Goal: Task Accomplishment & Management: Complete application form

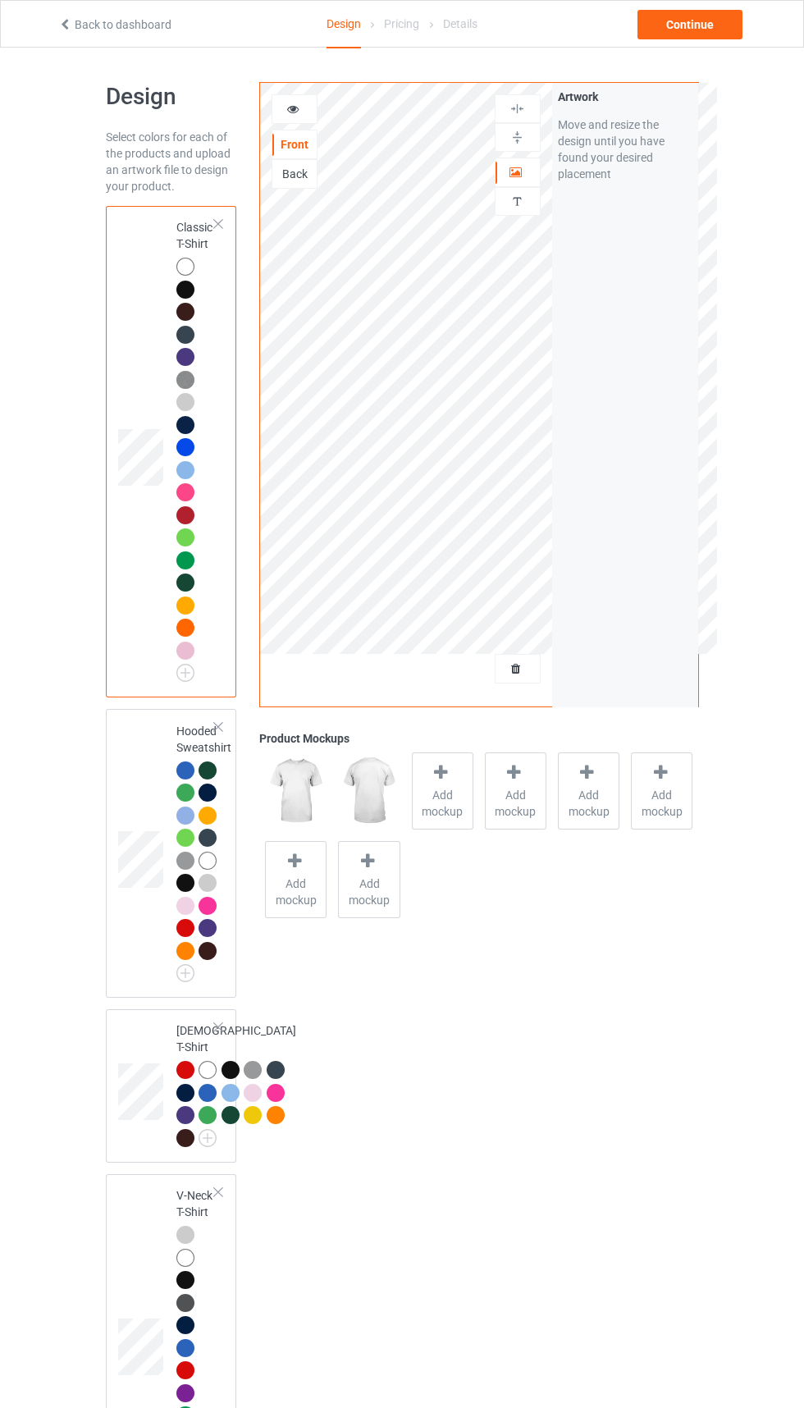
click at [536, 672] on div at bounding box center [518, 669] width 44 height 16
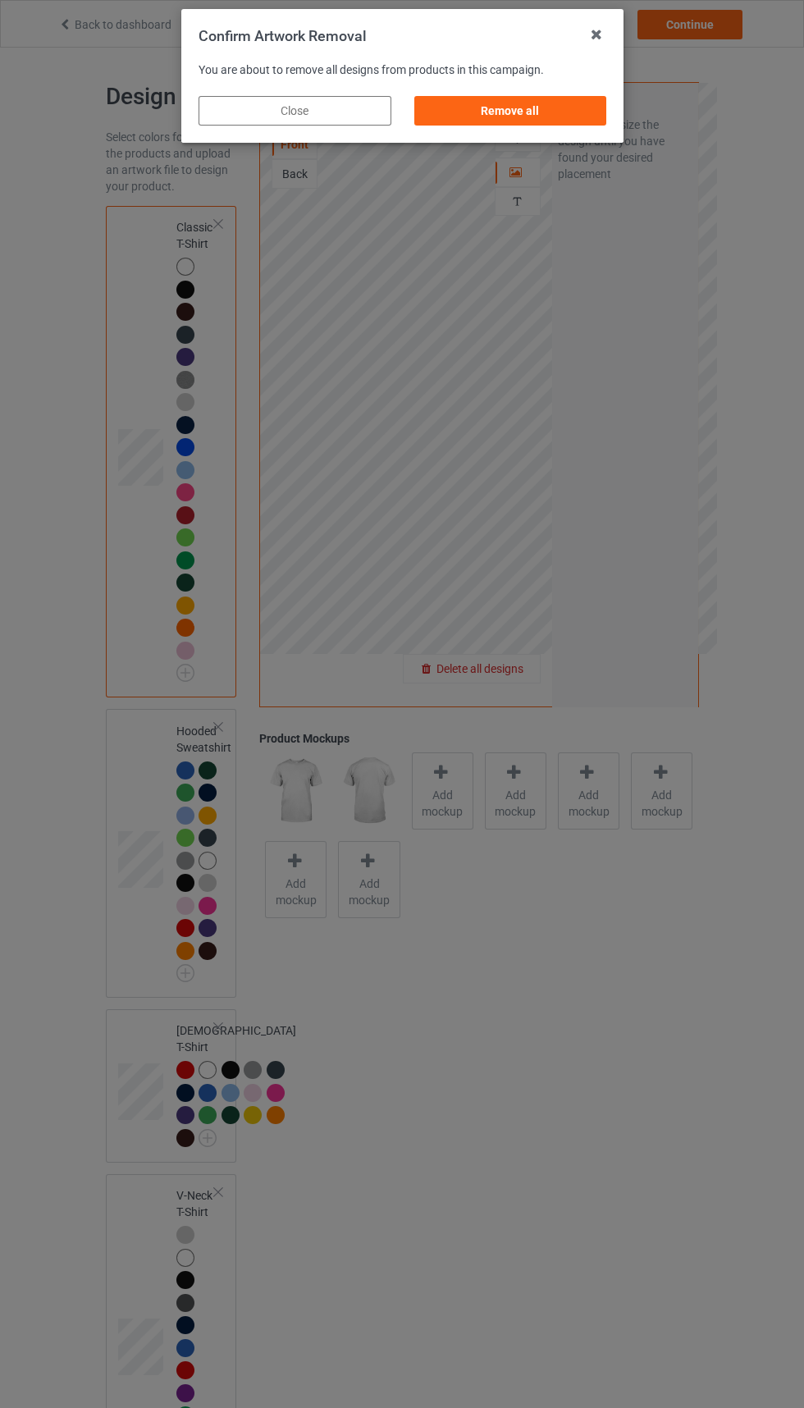
click at [517, 111] on div "Remove all" at bounding box center [510, 111] width 193 height 30
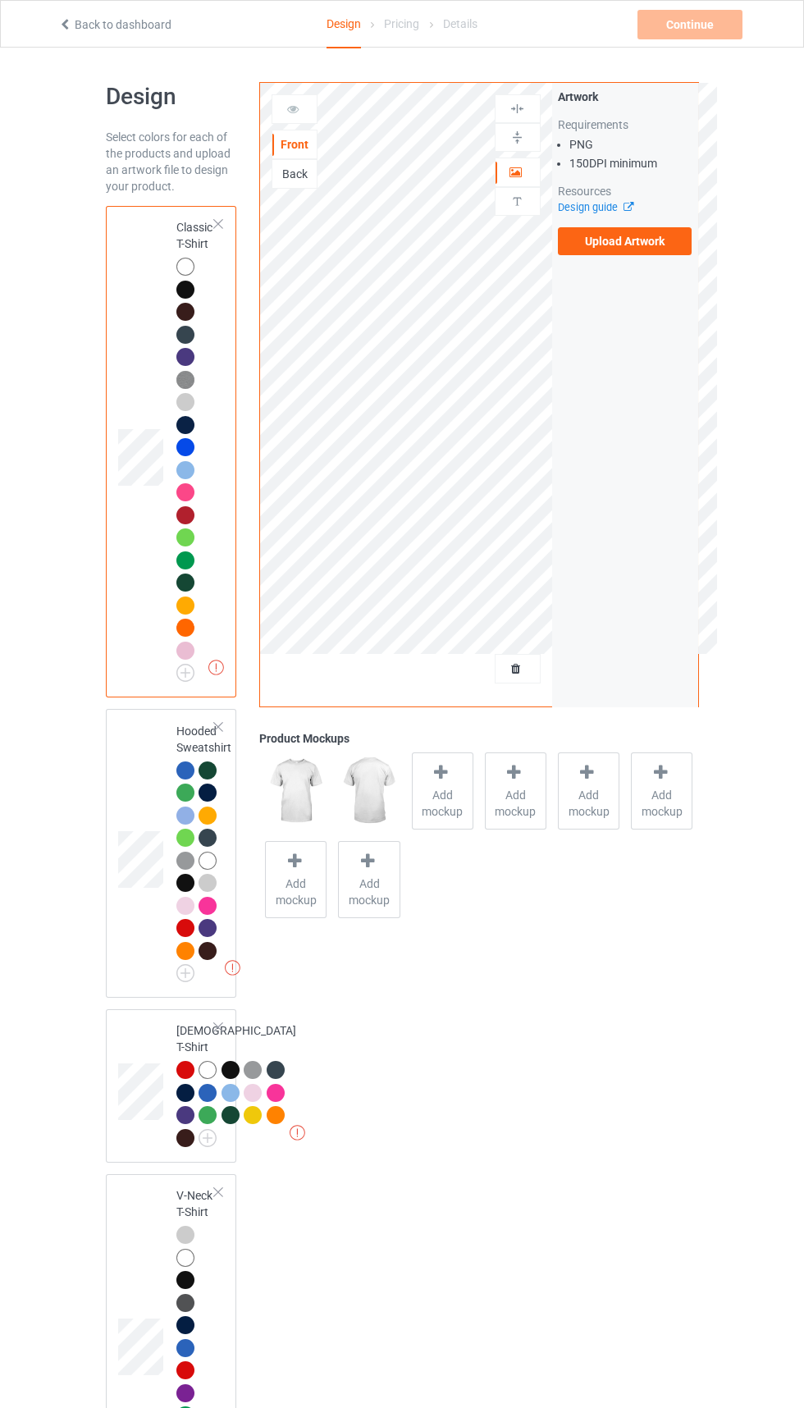
click at [296, 165] on div "Back" at bounding box center [295, 174] width 46 height 30
click at [307, 168] on div "Back" at bounding box center [294, 174] width 44 height 16
click at [286, 146] on div "Front" at bounding box center [294, 144] width 44 height 16
click at [647, 247] on label "Upload Artwork" at bounding box center [625, 241] width 135 height 28
click at [0, 0] on input "Upload Artwork" at bounding box center [0, 0] width 0 height 0
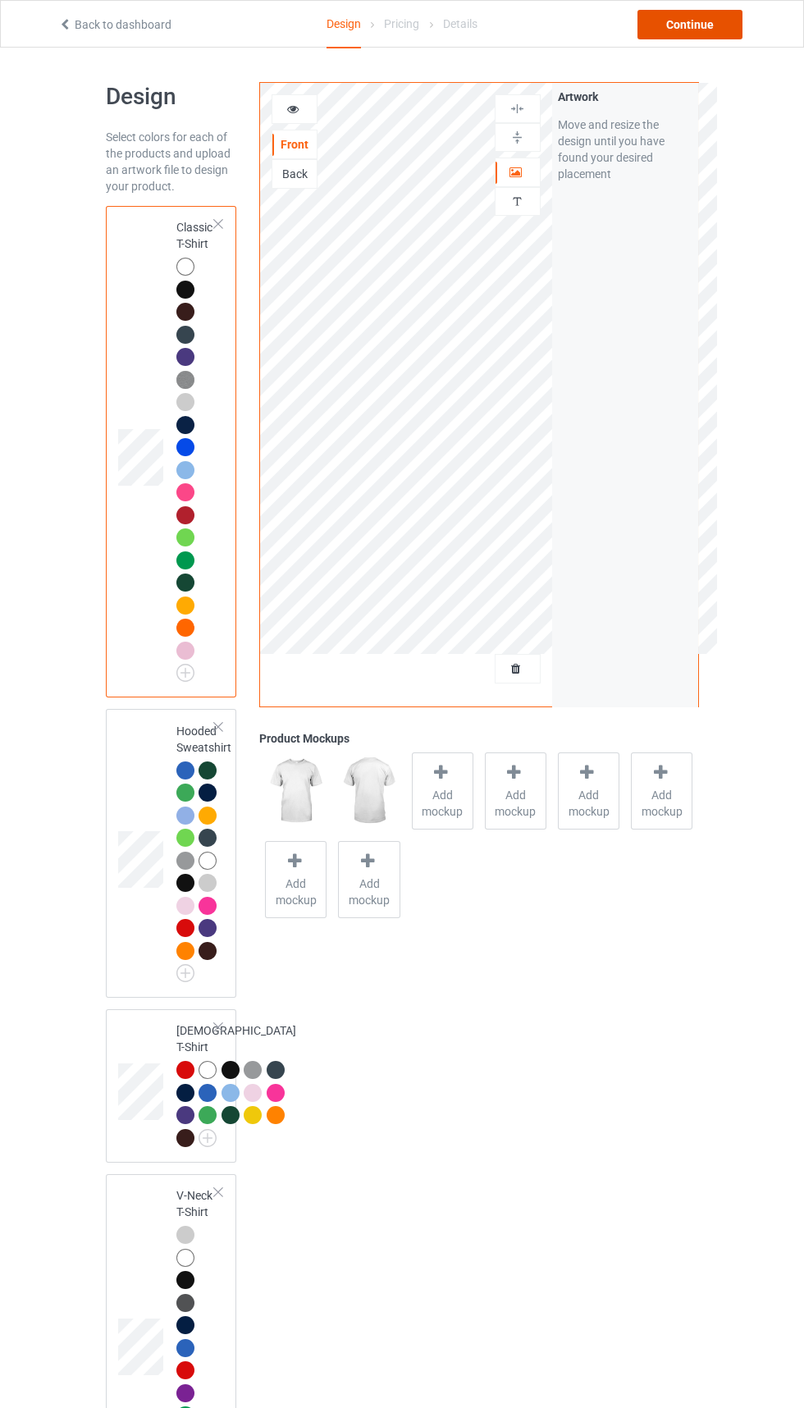
click at [677, 17] on div "Continue" at bounding box center [690, 25] width 105 height 30
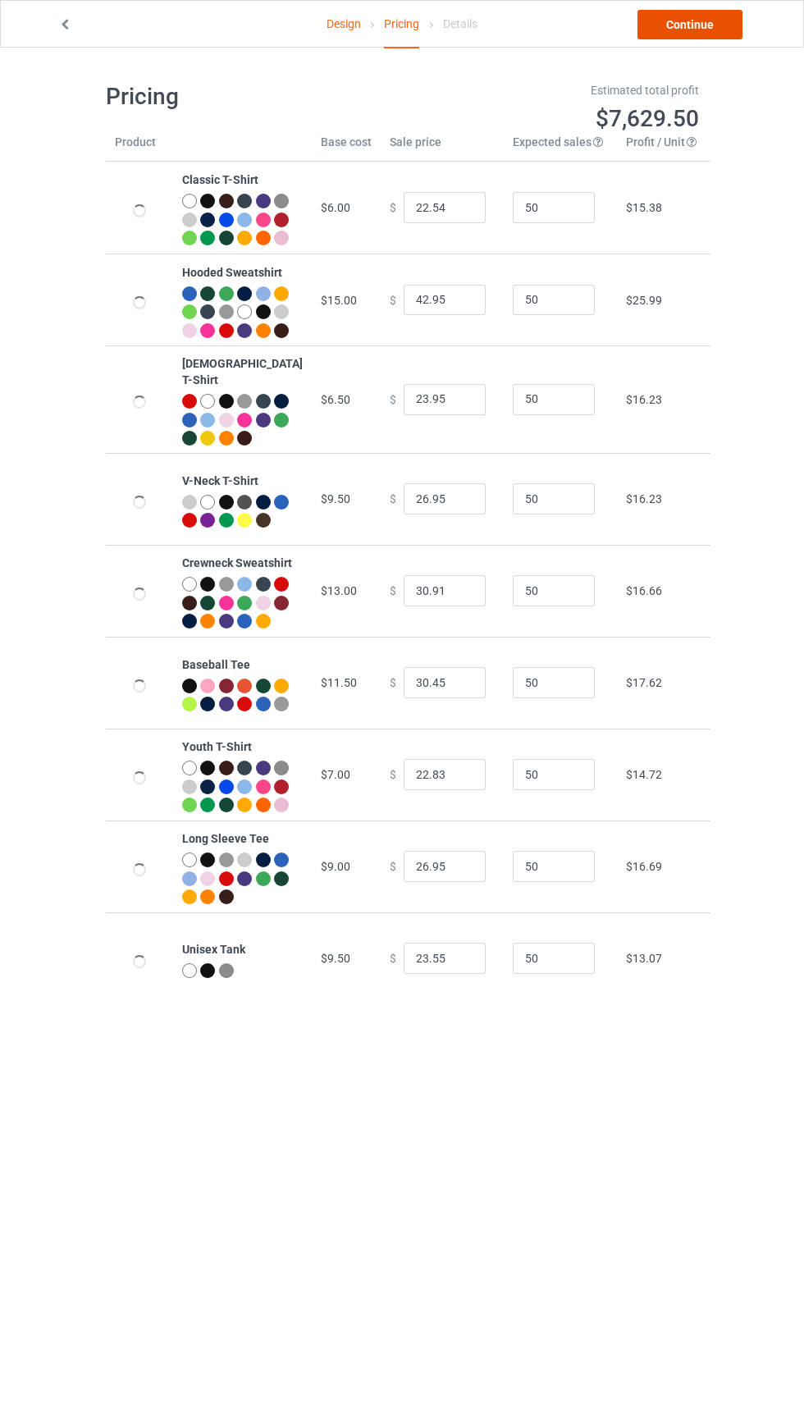
click at [691, 30] on link "Continue" at bounding box center [690, 25] width 105 height 30
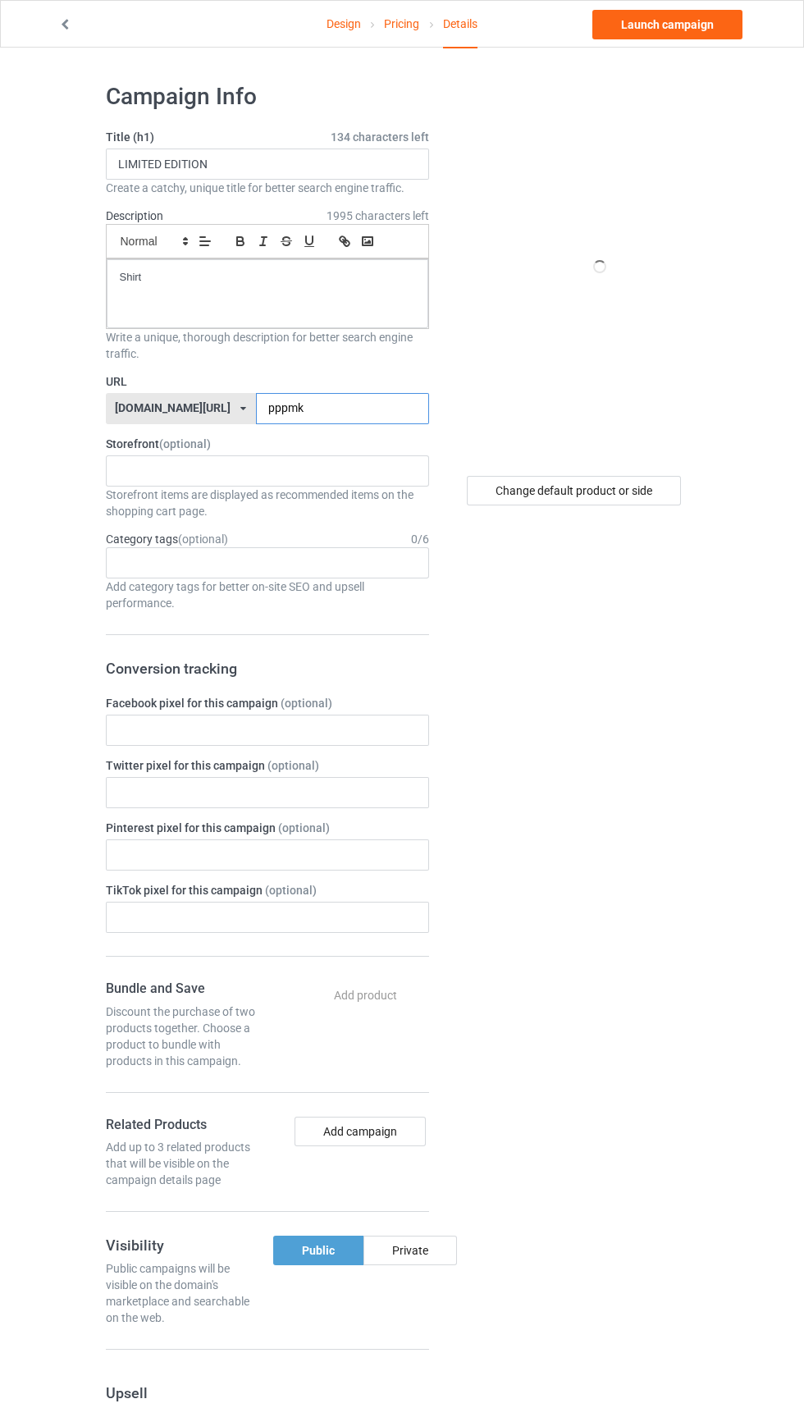
click at [330, 405] on input "pppmk" at bounding box center [342, 408] width 173 height 31
click at [291, 411] on input "pppmk" at bounding box center [342, 408] width 173 height 31
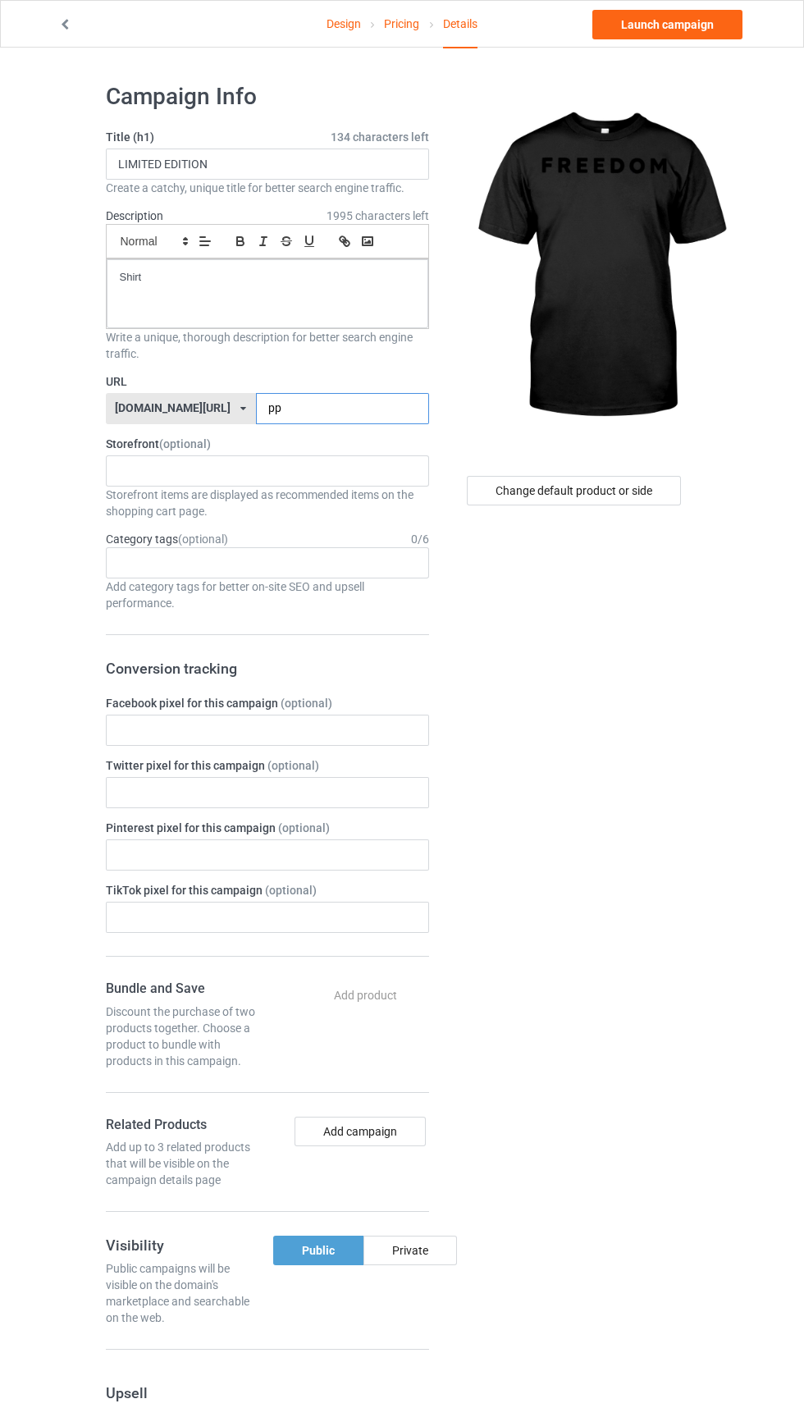
type input "p"
type input "Bbb9"
click at [621, 496] on div "Change default product or side" at bounding box center [574, 491] width 214 height 30
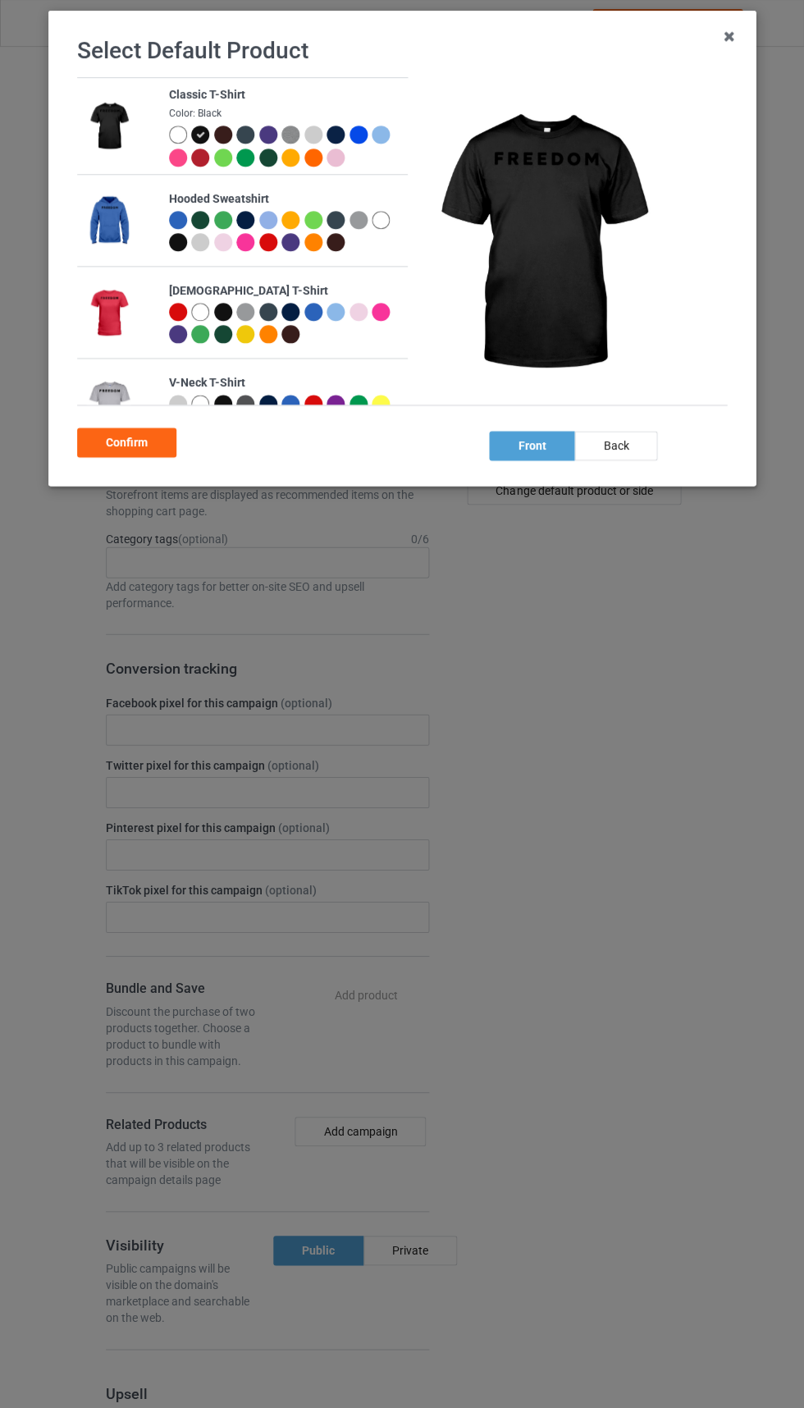
click at [176, 134] on div at bounding box center [178, 135] width 18 height 18
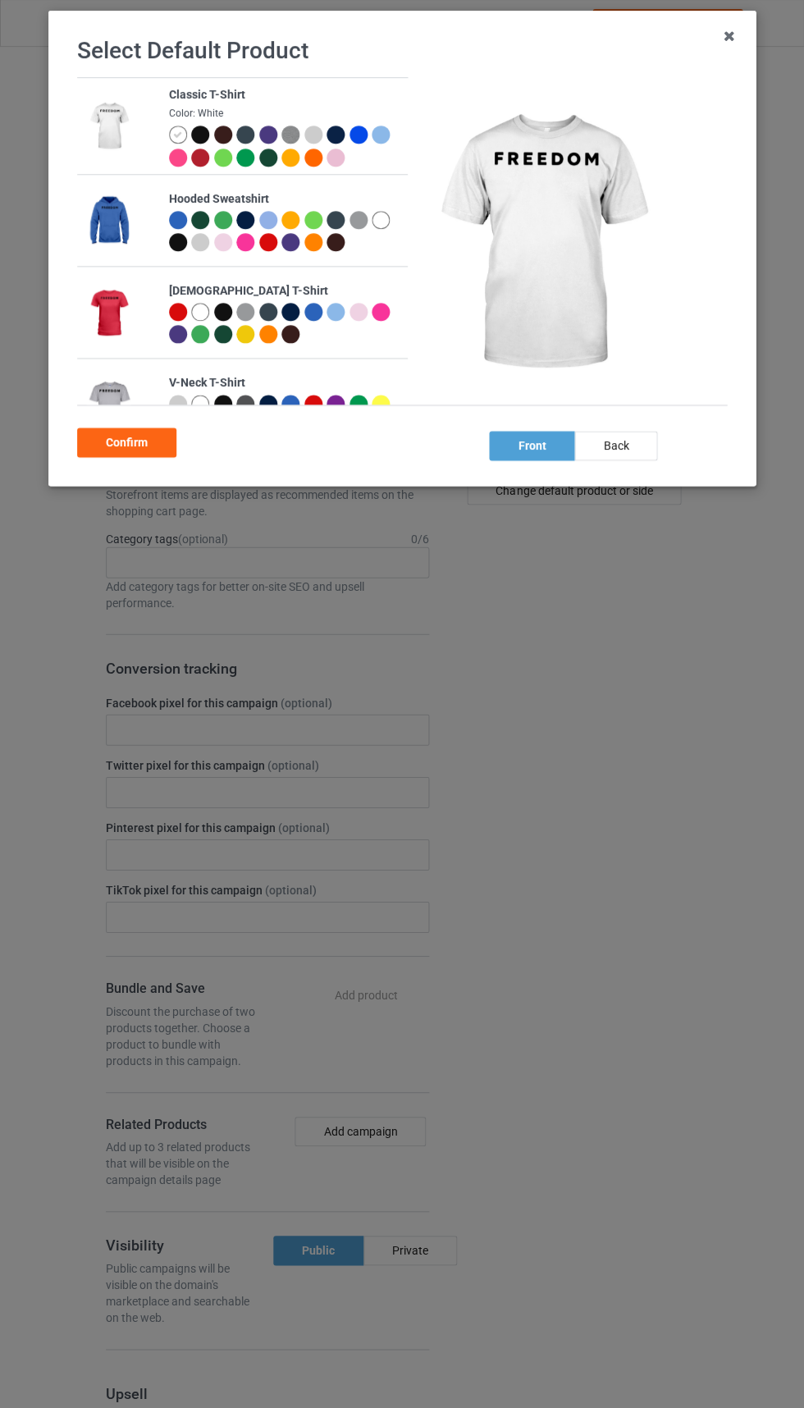
click at [114, 440] on div "Confirm" at bounding box center [126, 443] width 99 height 30
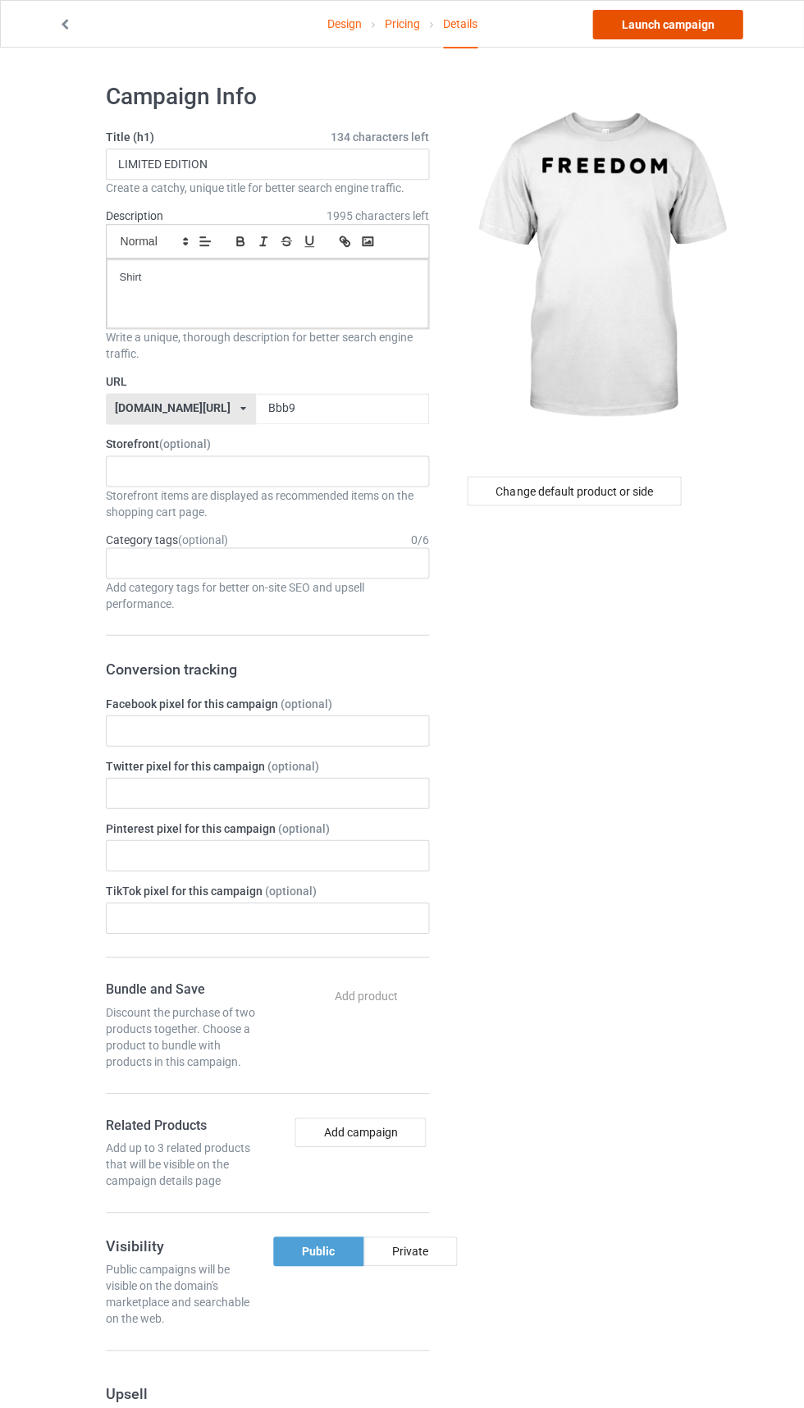
click at [701, 32] on link "Launch campaign" at bounding box center [668, 25] width 150 height 30
